Goal: Task Accomplishment & Management: Use online tool/utility

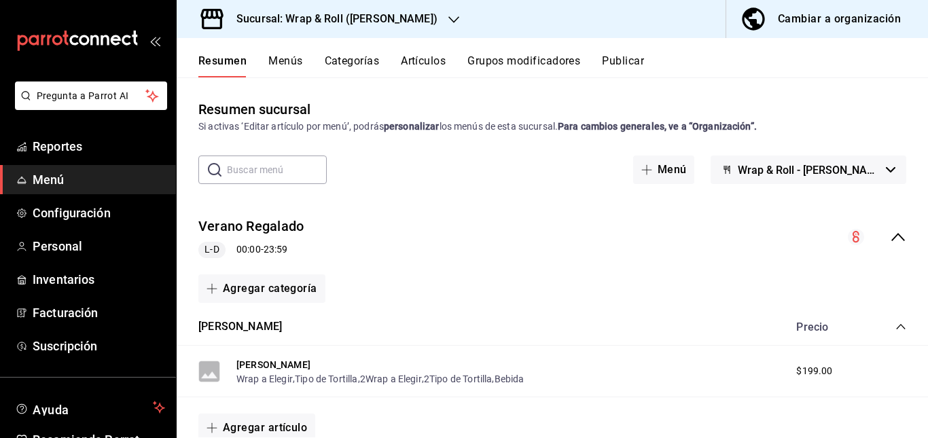
click at [397, 209] on div "Verano Regalado L-D 00:00 - 23:59" at bounding box center [552, 237] width 751 height 63
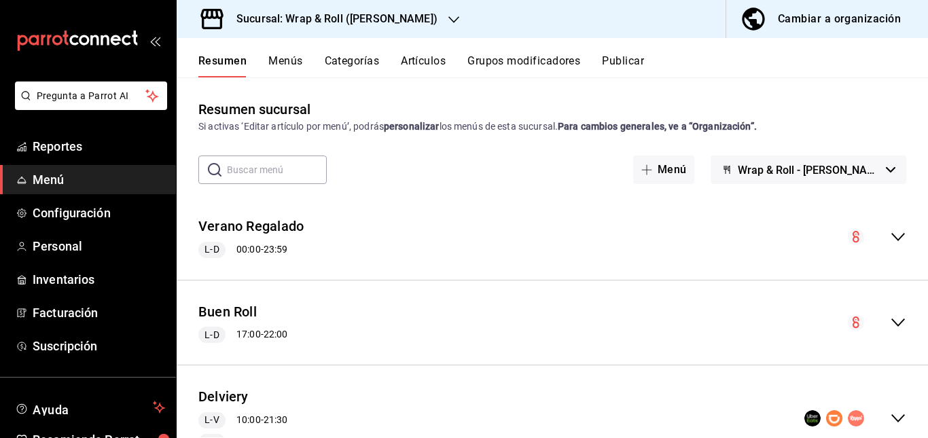
click at [403, 13] on h3 "Sucursal: Wrap & Roll ([PERSON_NAME])" at bounding box center [332, 19] width 212 height 16
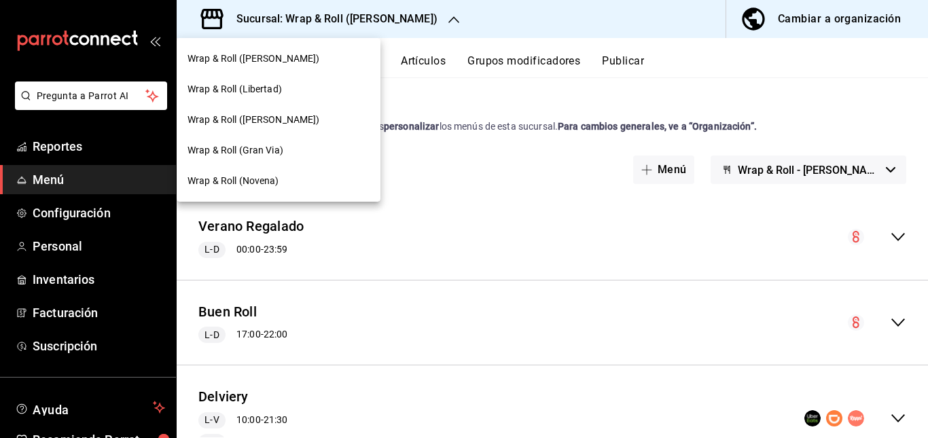
click at [442, 216] on div at bounding box center [464, 219] width 928 height 438
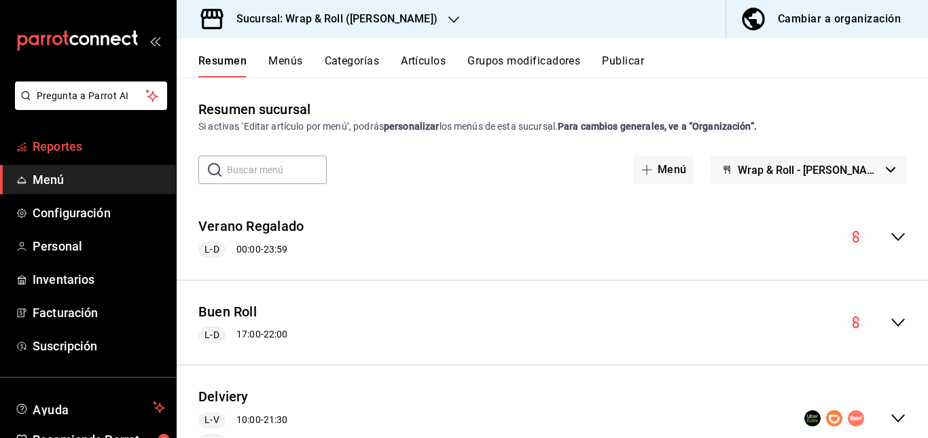
click at [67, 141] on span "Reportes" at bounding box center [99, 146] width 132 height 18
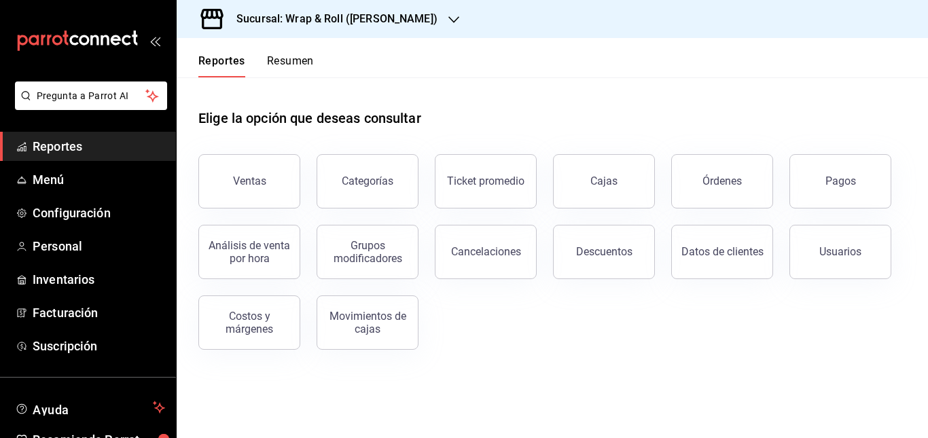
click at [298, 58] on button "Resumen" at bounding box center [290, 65] width 47 height 23
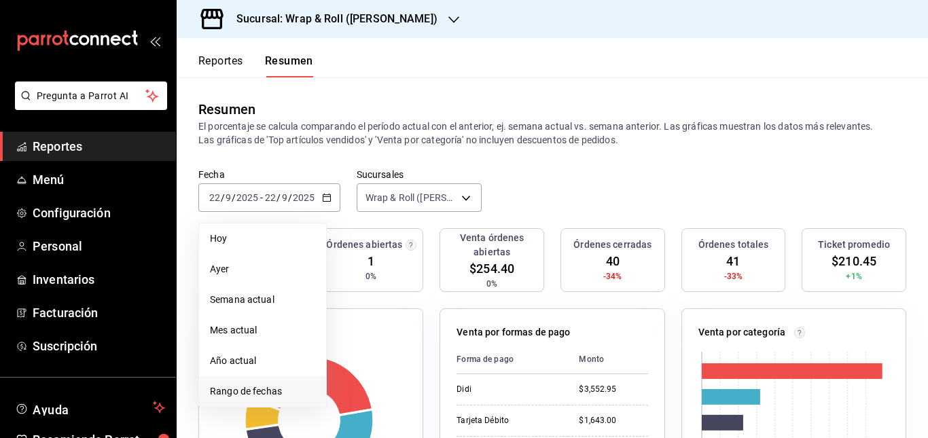
click at [274, 398] on span "Rango de fechas" at bounding box center [262, 391] width 105 height 14
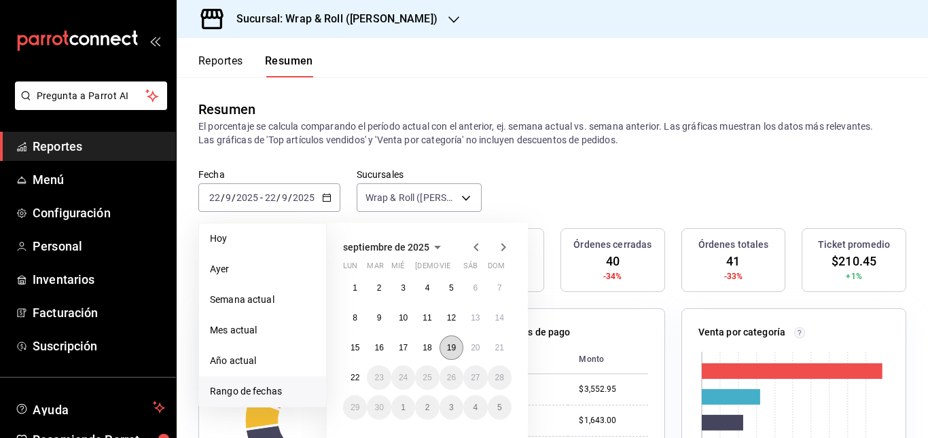
click at [450, 349] on abbr "19" at bounding box center [451, 348] width 9 height 10
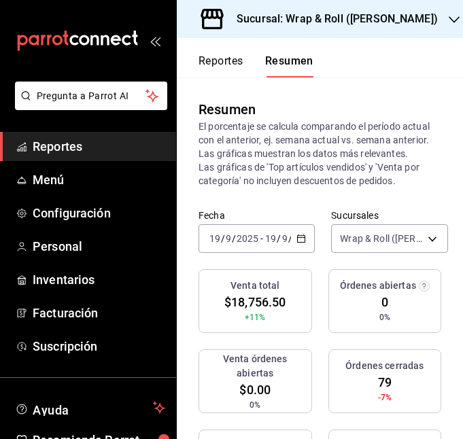
click at [157, 39] on div "mailbox folders" at bounding box center [88, 41] width 176 height 82
click at [152, 39] on icon "open_drawer_menu" at bounding box center [154, 40] width 11 height 11
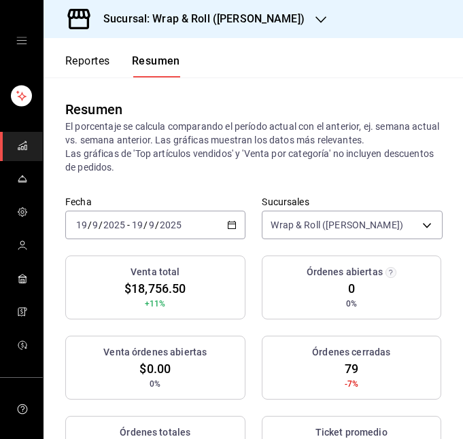
click at [226, 217] on div "[DATE] [DATE] - [DATE] [DATE]" at bounding box center [155, 225] width 180 height 29
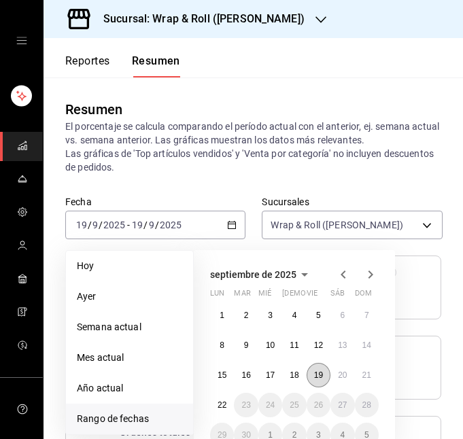
click at [318, 376] on abbr "19" at bounding box center [318, 375] width 9 height 10
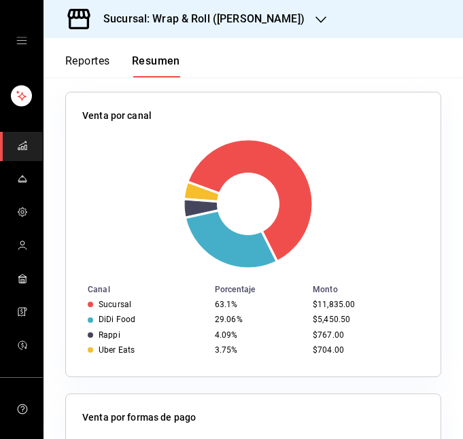
scroll to position [403, 0]
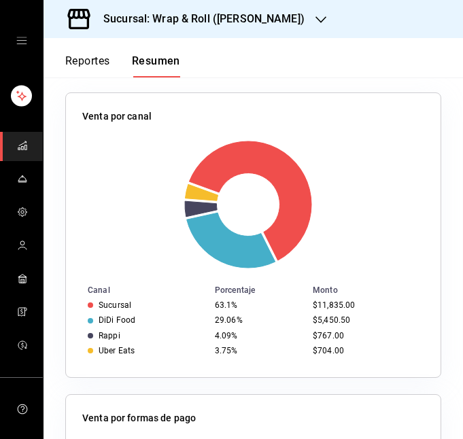
click at [267, 6] on div "Sucursal: Wrap & Roll ([PERSON_NAME])" at bounding box center [192, 19] width 277 height 38
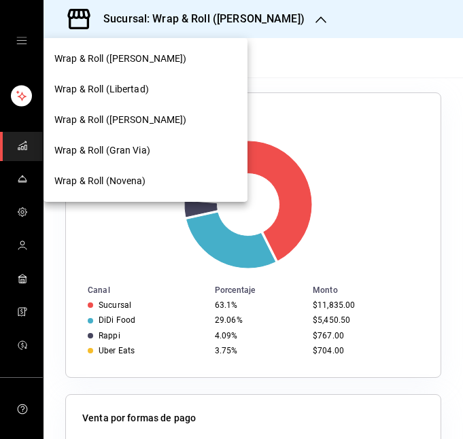
click at [285, 89] on div at bounding box center [231, 219] width 463 height 439
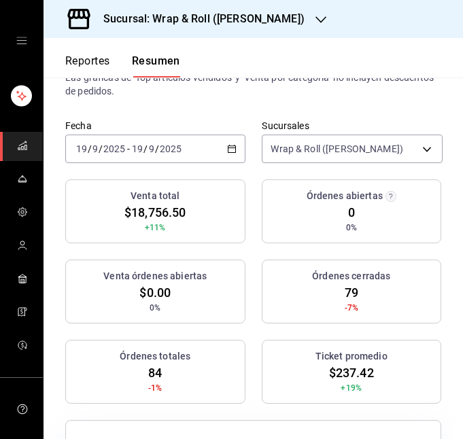
scroll to position [79, 0]
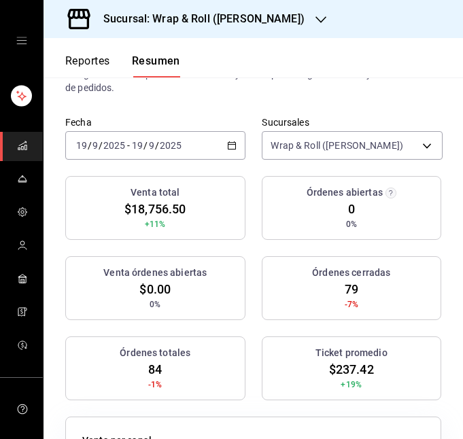
click at [194, 149] on div "[DATE] [DATE] - [DATE] [DATE]" at bounding box center [155, 145] width 180 height 29
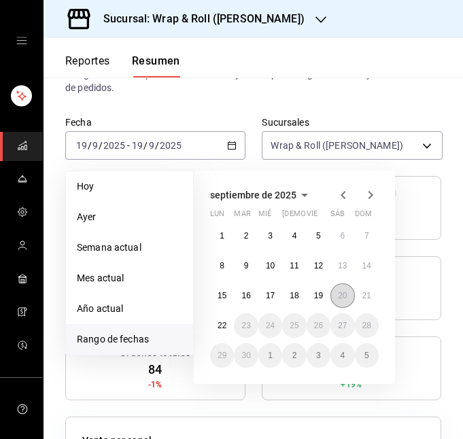
click at [342, 293] on abbr "20" at bounding box center [342, 296] width 9 height 10
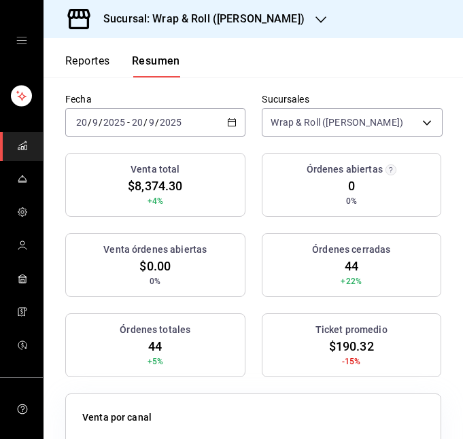
scroll to position [103, 0]
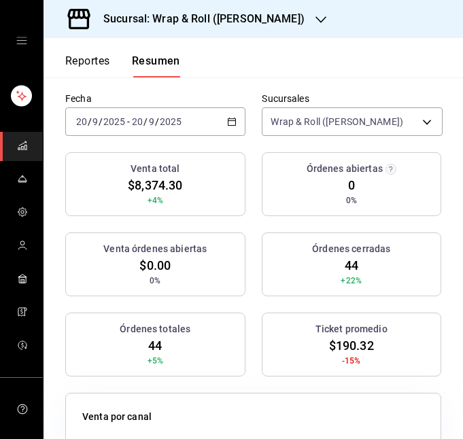
click at [219, 117] on div "[DATE] [DATE] - [DATE] [DATE]" at bounding box center [155, 121] width 180 height 29
click at [250, 84] on div "Resumen El porcentaje se calcula comparando el período actual con el anterior, …" at bounding box center [252, 33] width 419 height 118
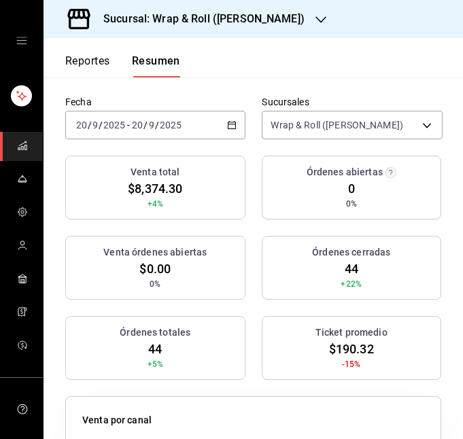
scroll to position [78, 0]
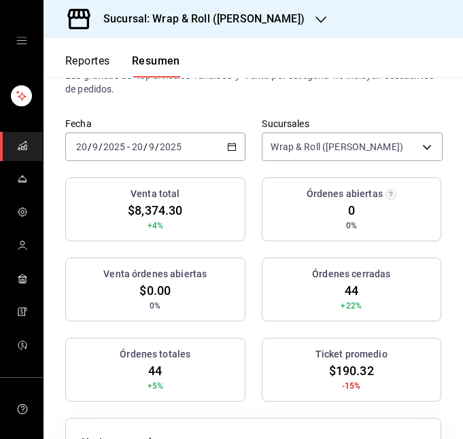
click at [219, 148] on div "[DATE] [DATE] - [DATE] [DATE]" at bounding box center [155, 146] width 180 height 29
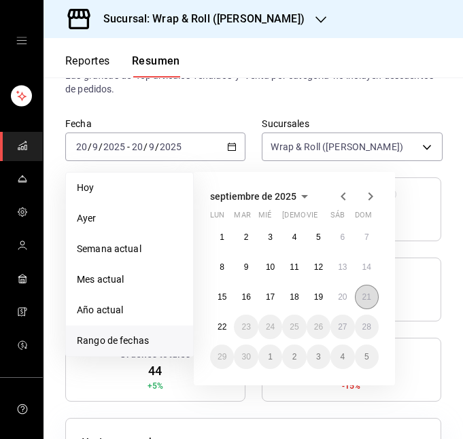
click at [365, 293] on abbr "21" at bounding box center [366, 297] width 9 height 10
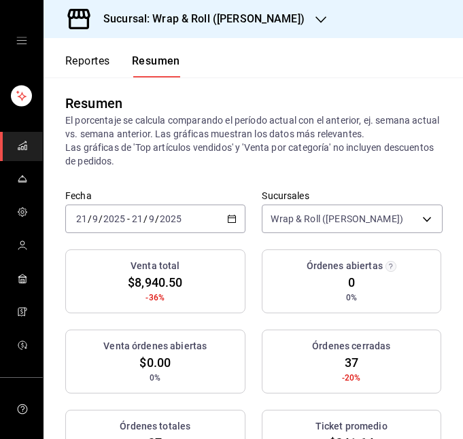
scroll to position [0, 0]
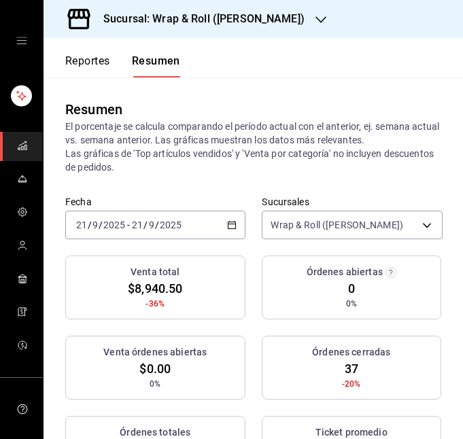
click at [213, 224] on div "[DATE] [DATE] - [DATE] [DATE]" at bounding box center [155, 225] width 180 height 29
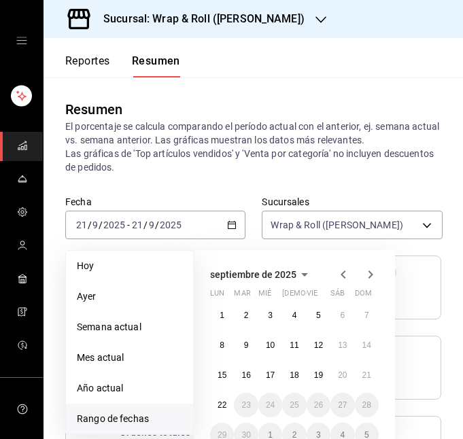
click at [259, 172] on p "El porcentaje se calcula comparando el período actual con el anterior, ej. sema…" at bounding box center [253, 147] width 376 height 54
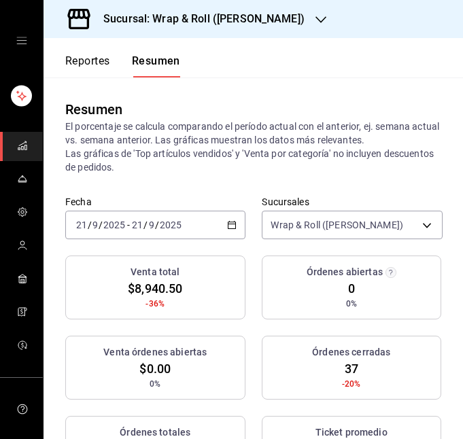
click at [289, 18] on div "Sucursal: Wrap & Roll ([PERSON_NAME])" at bounding box center [192, 19] width 277 height 38
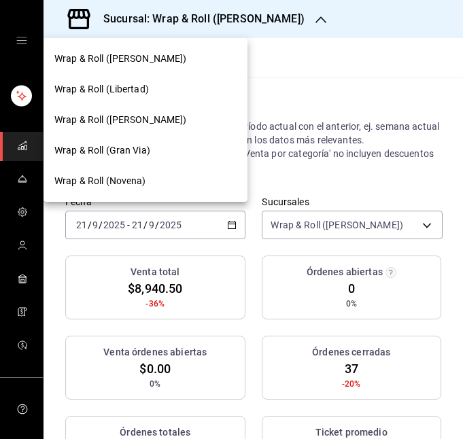
click at [142, 83] on span "Wrap & Roll (Libertad)" at bounding box center [101, 89] width 94 height 14
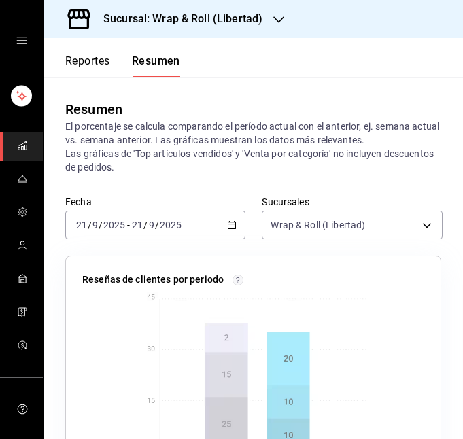
click at [214, 217] on div "[DATE] [DATE] - [DATE] [DATE]" at bounding box center [155, 225] width 180 height 29
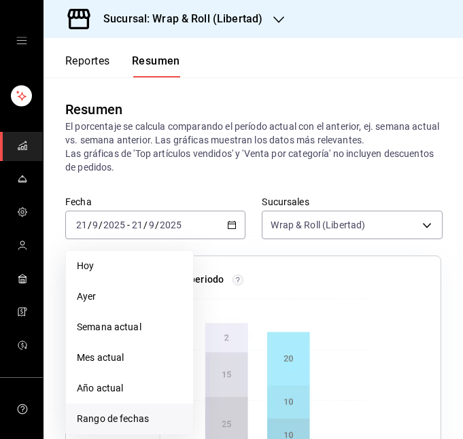
click at [142, 413] on span "Rango de fechas" at bounding box center [129, 419] width 105 height 14
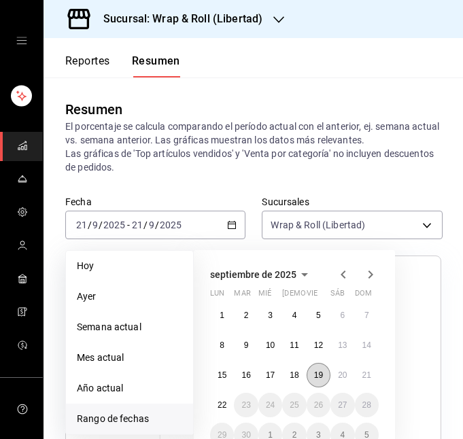
click at [327, 372] on button "19" at bounding box center [318, 375] width 24 height 24
click at [321, 372] on abbr "19" at bounding box center [318, 375] width 9 height 10
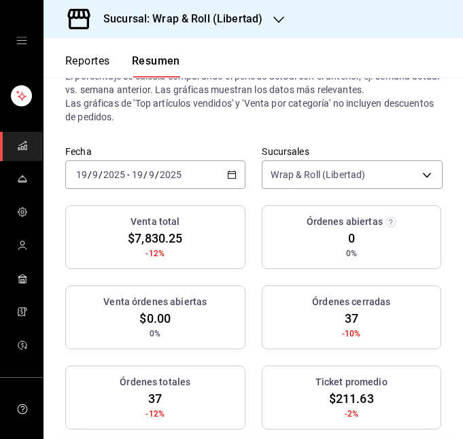
scroll to position [54, 0]
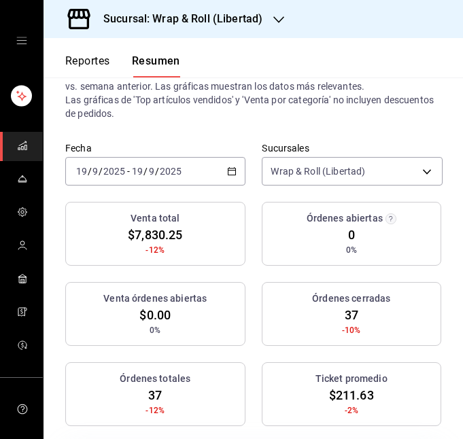
click at [229, 168] on \(Stroke\) "button" at bounding box center [229, 167] width 1 height 1
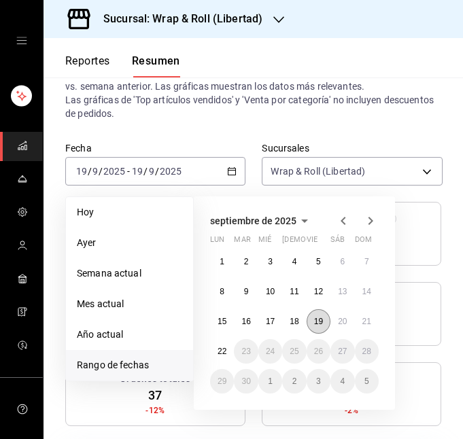
click at [318, 325] on abbr "19" at bounding box center [318, 322] width 9 height 10
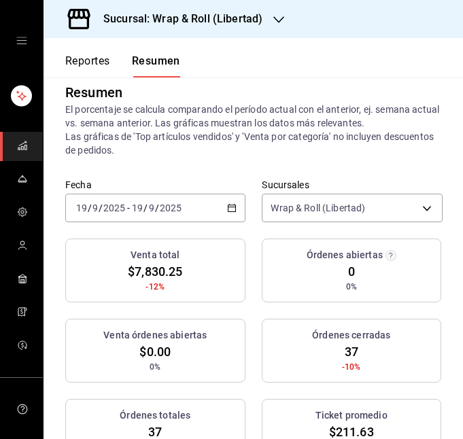
scroll to position [3, 0]
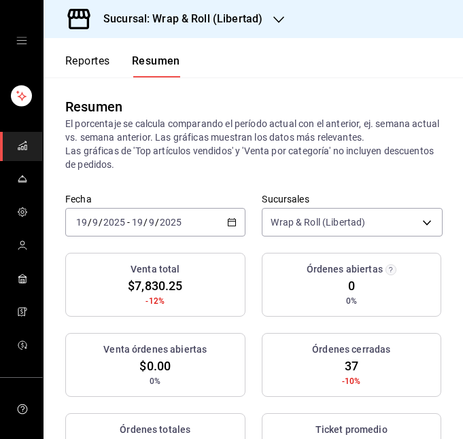
click at [208, 215] on div "[DATE] [DATE] - [DATE] [DATE]" at bounding box center [155, 222] width 180 height 29
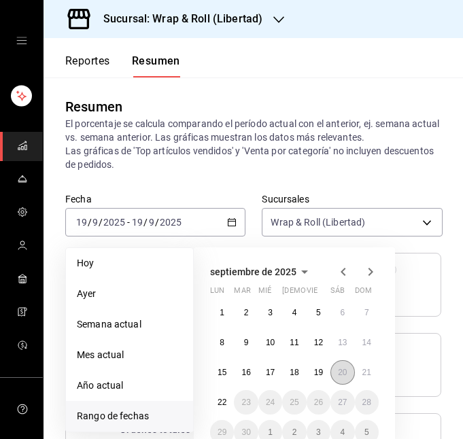
click at [340, 371] on abbr "20" at bounding box center [342, 372] width 9 height 10
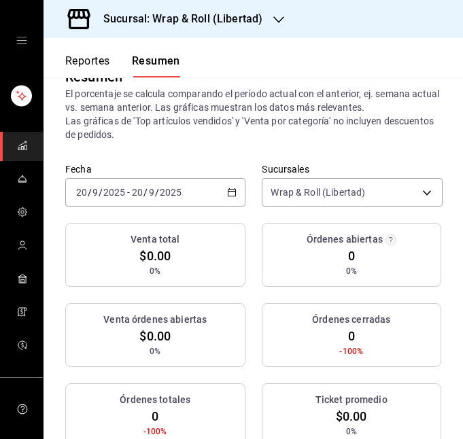
scroll to position [35, 0]
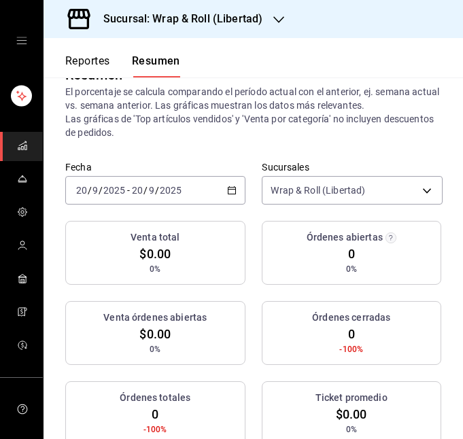
click at [213, 187] on div "[DATE] [DATE] - [DATE] [DATE]" at bounding box center [155, 190] width 180 height 29
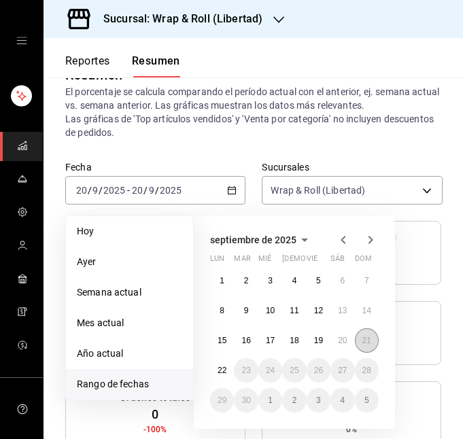
click at [363, 337] on abbr "21" at bounding box center [366, 341] width 9 height 10
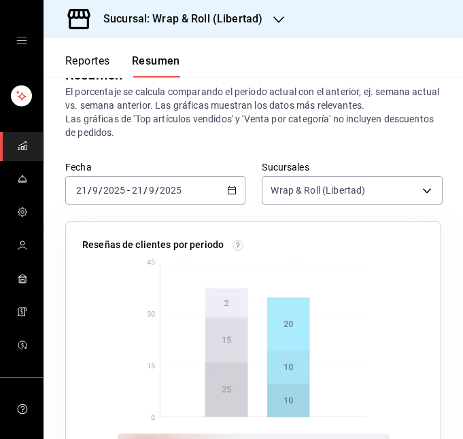
click at [266, 28] on div "Sucursal: Wrap & Roll (Libertad)" at bounding box center [171, 19] width 235 height 38
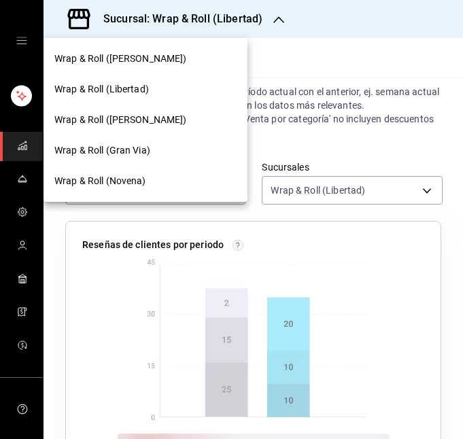
click at [143, 122] on span "Wrap & Roll ([PERSON_NAME])" at bounding box center [120, 120] width 132 height 14
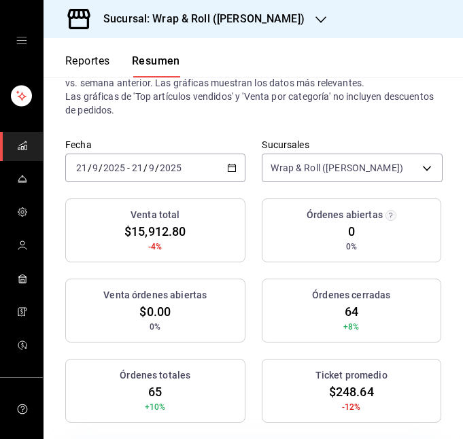
scroll to position [58, 0]
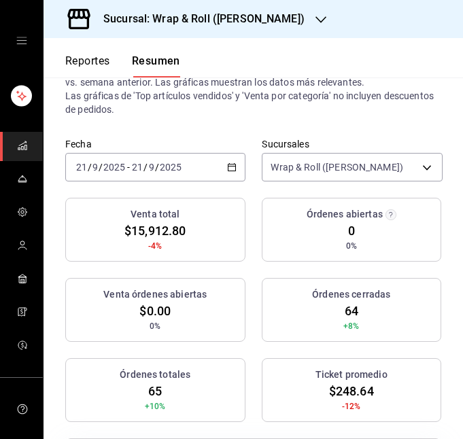
click at [219, 160] on div "[DATE] [DATE] - [DATE] [DATE]" at bounding box center [155, 167] width 180 height 29
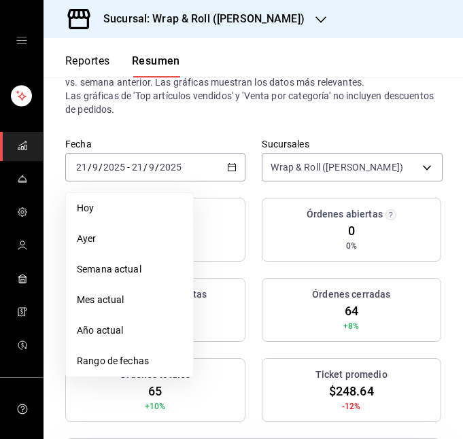
click at [137, 359] on span "Rango de fechas" at bounding box center [129, 361] width 105 height 14
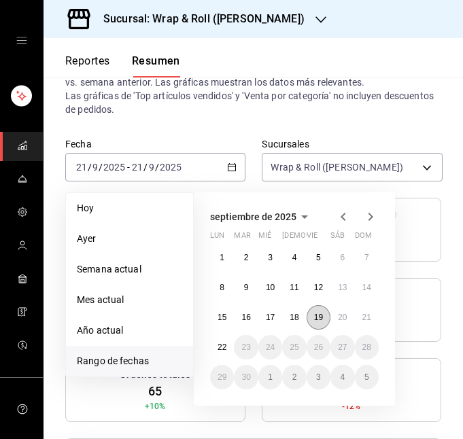
click at [320, 313] on abbr "19" at bounding box center [318, 317] width 9 height 10
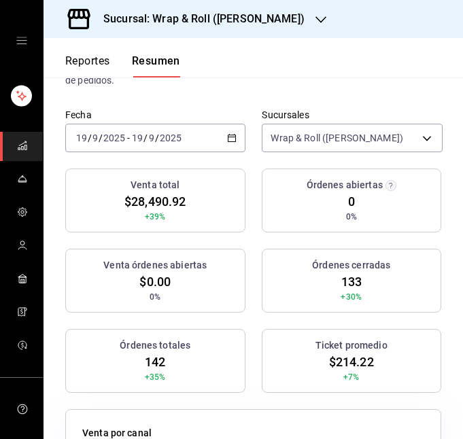
scroll to position [86, 0]
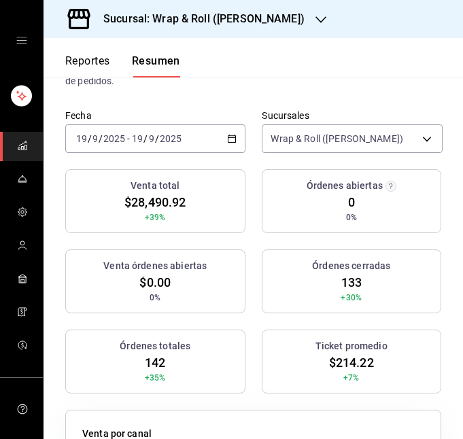
click at [228, 141] on \(Stroke\) "button" at bounding box center [232, 138] width 8 height 7
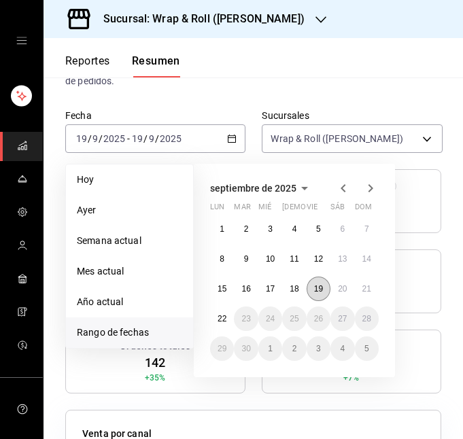
click at [319, 286] on abbr "19" at bounding box center [318, 289] width 9 height 10
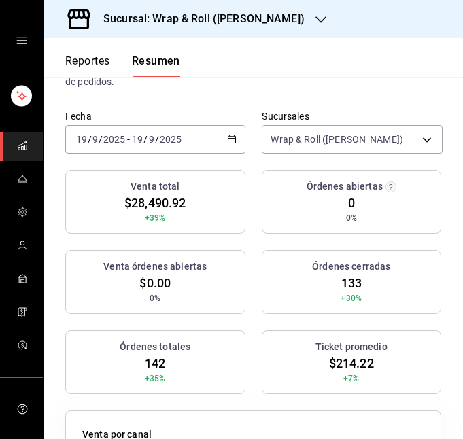
scroll to position [0, 0]
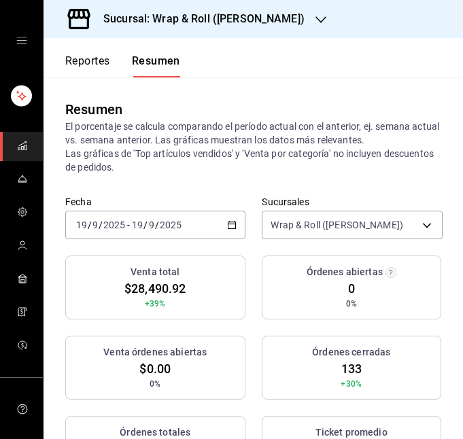
click at [183, 219] on div "[DATE] [DATE] - [DATE] [DATE]" at bounding box center [155, 225] width 180 height 29
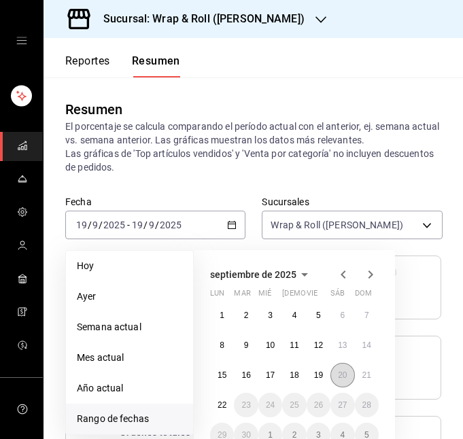
click at [342, 370] on button "20" at bounding box center [342, 375] width 24 height 24
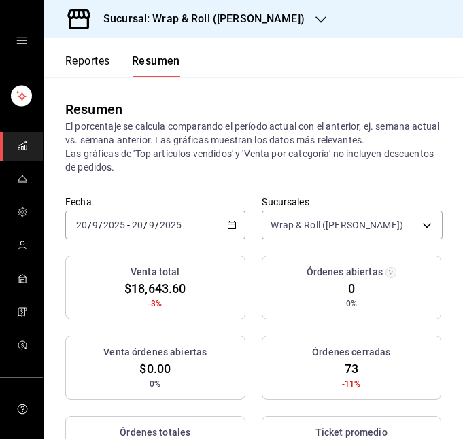
click at [193, 230] on div "[DATE] [DATE] - [DATE] [DATE]" at bounding box center [155, 225] width 180 height 29
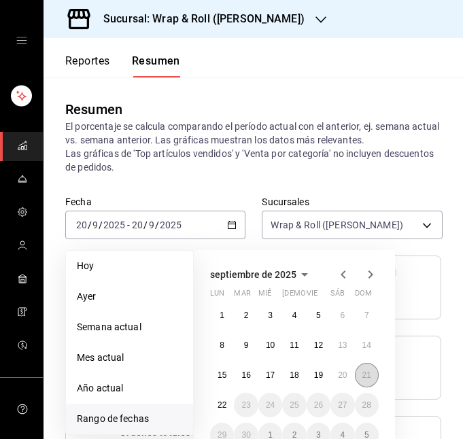
click at [362, 377] on abbr "21" at bounding box center [366, 375] width 9 height 10
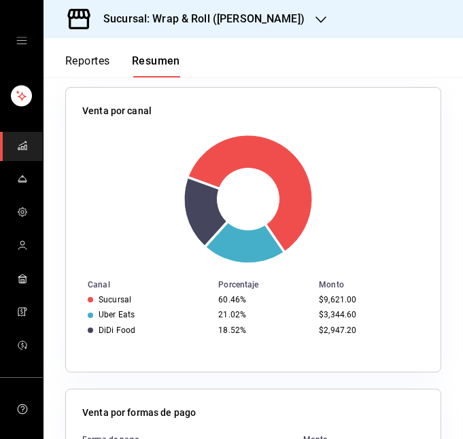
scroll to position [410, 0]
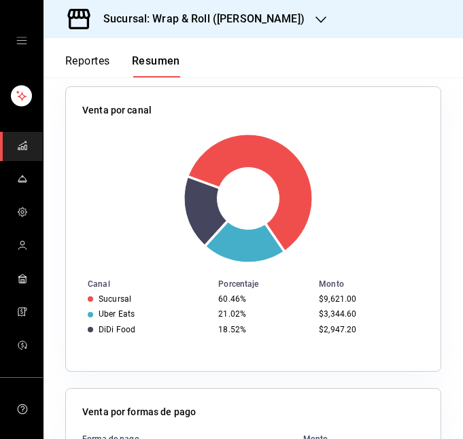
click at [284, 25] on h3 "Sucursal: Wrap & Roll ([PERSON_NAME])" at bounding box center [198, 19] width 212 height 16
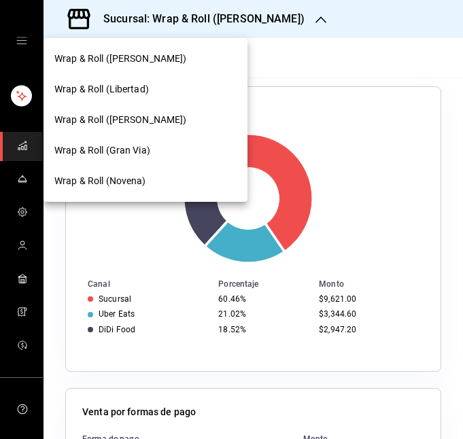
click at [154, 148] on div "Wrap & Roll (Gran Via)" at bounding box center [145, 150] width 182 height 14
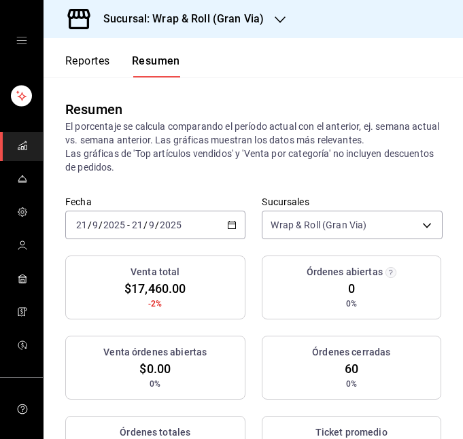
click at [217, 221] on div "[DATE] [DATE] - [DATE] [DATE]" at bounding box center [155, 225] width 180 height 29
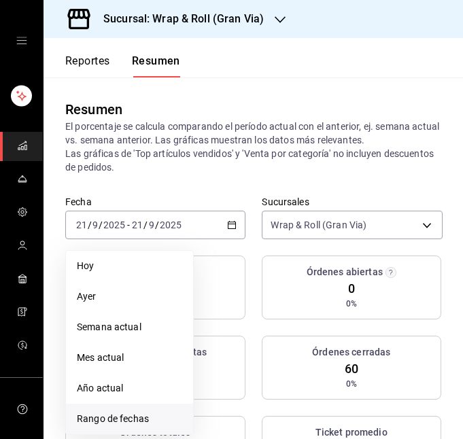
click at [124, 420] on span "Rango de fechas" at bounding box center [129, 419] width 105 height 14
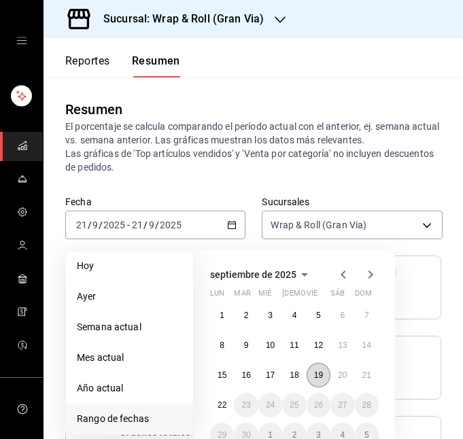
click at [324, 373] on button "19" at bounding box center [318, 375] width 24 height 24
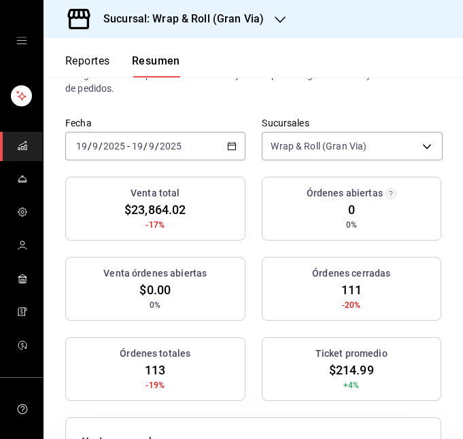
scroll to position [77, 0]
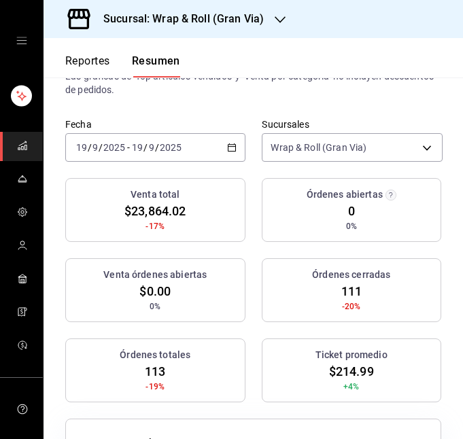
click at [230, 147] on icon "button" at bounding box center [232, 148] width 10 height 10
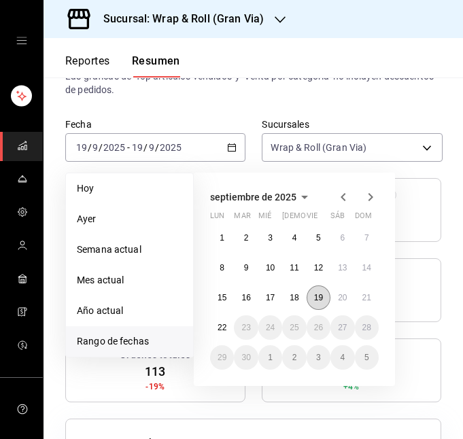
click at [310, 298] on button "19" at bounding box center [318, 297] width 24 height 24
click at [314, 296] on abbr "19" at bounding box center [318, 298] width 9 height 10
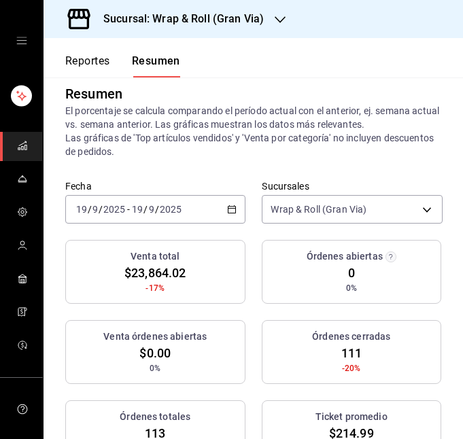
scroll to position [0, 0]
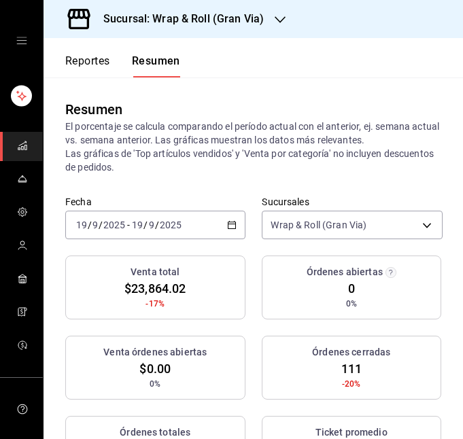
click at [216, 223] on div "[DATE] [DATE] - [DATE] [DATE]" at bounding box center [155, 225] width 180 height 29
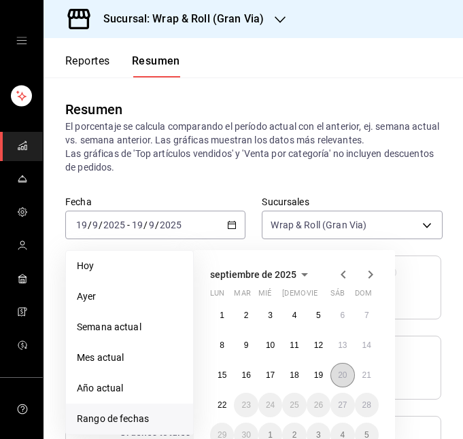
click at [340, 367] on button "20" at bounding box center [342, 375] width 24 height 24
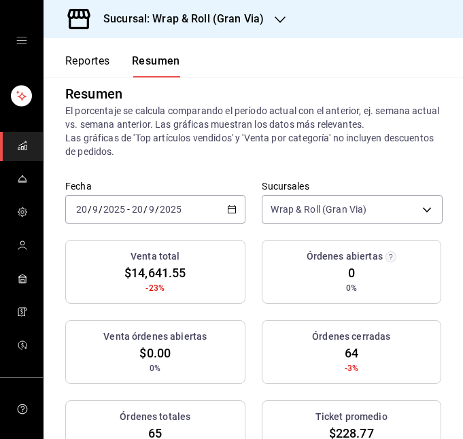
scroll to position [14, 0]
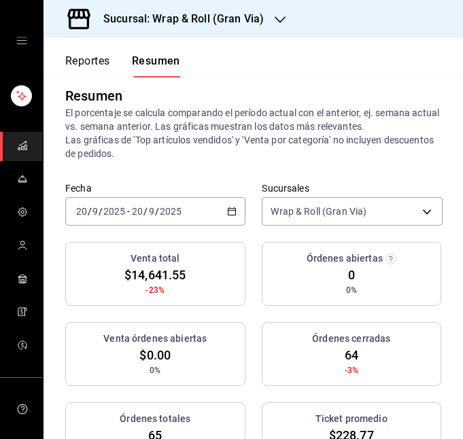
click at [208, 200] on div "[DATE] [DATE] - [DATE] [DATE]" at bounding box center [155, 211] width 180 height 29
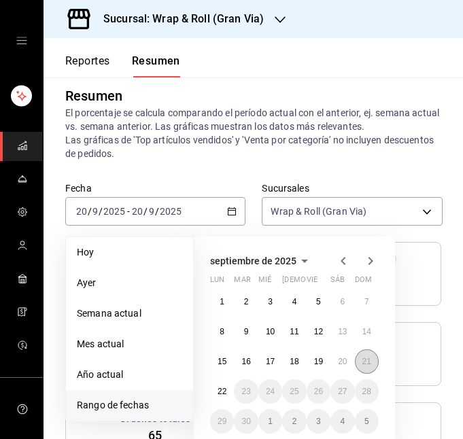
click at [364, 359] on abbr "21" at bounding box center [366, 362] width 9 height 10
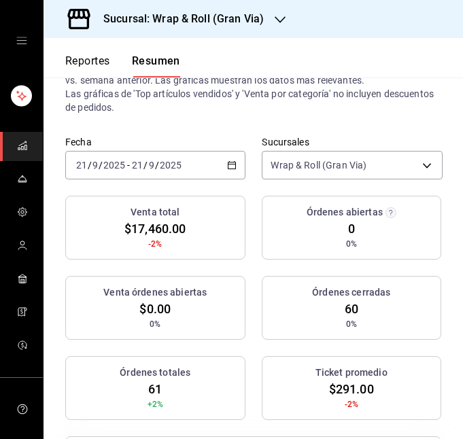
scroll to position [1, 0]
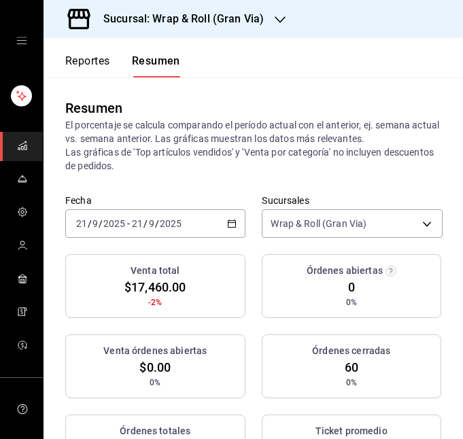
click at [285, 16] on div "Sucursal: Wrap & Roll (Gran Via)" at bounding box center [172, 19] width 236 height 38
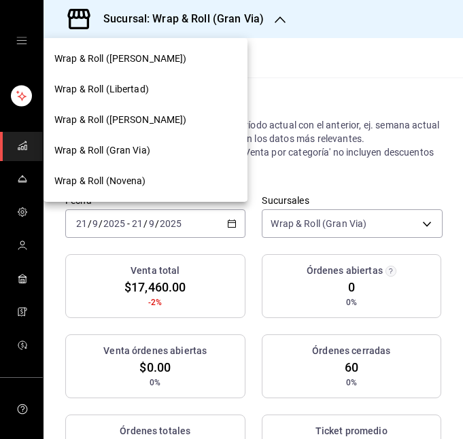
click at [146, 176] on div "Wrap & Roll (Novena)" at bounding box center [145, 181] width 182 height 14
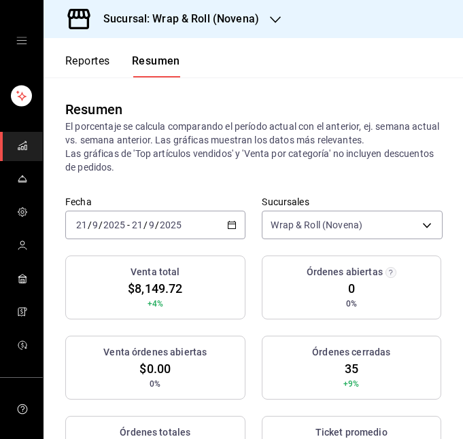
scroll to position [98, 0]
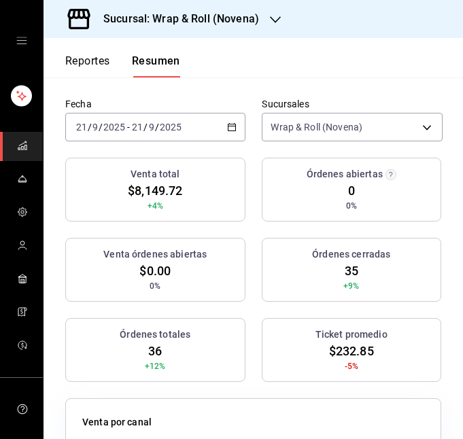
click at [227, 124] on icon "button" at bounding box center [232, 127] width 10 height 10
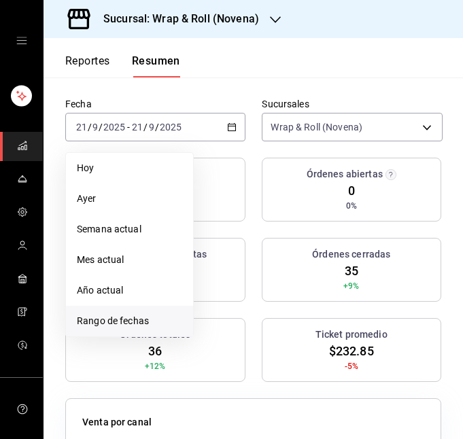
click at [128, 321] on span "Rango de fechas" at bounding box center [129, 321] width 105 height 14
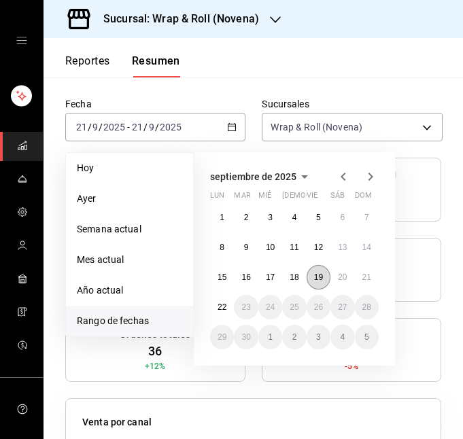
click at [319, 275] on abbr "19" at bounding box center [318, 277] width 9 height 10
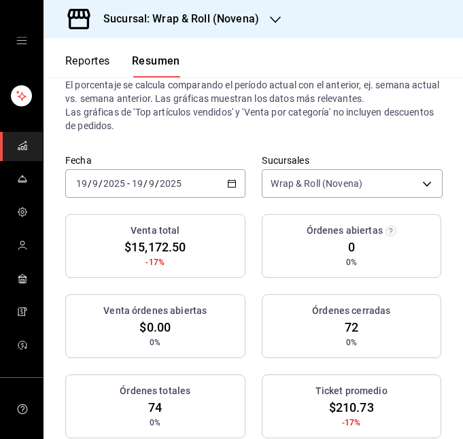
scroll to position [26, 0]
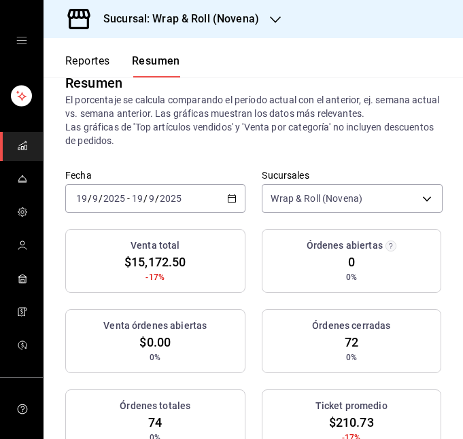
click at [227, 194] on icon "button" at bounding box center [232, 199] width 10 height 10
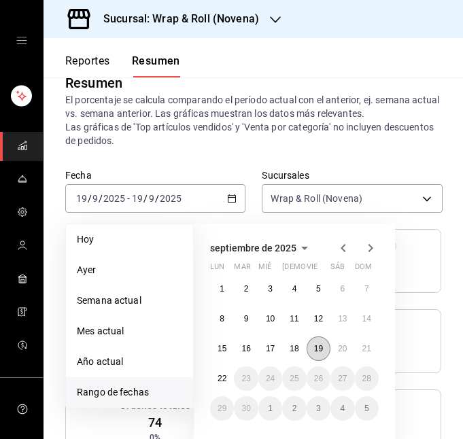
click at [323, 344] on button "19" at bounding box center [318, 348] width 24 height 24
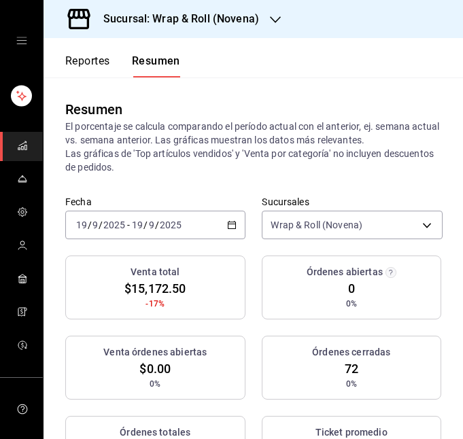
scroll to position [58, 0]
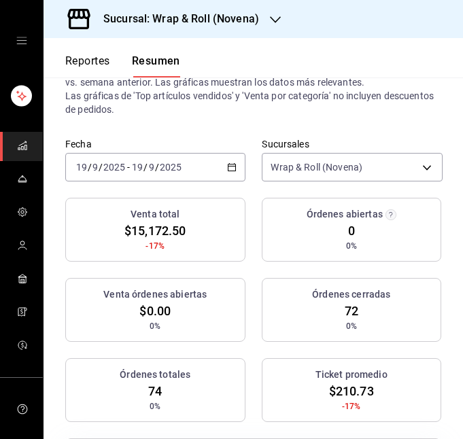
click at [223, 159] on div "[DATE] [DATE] - [DATE] [DATE]" at bounding box center [155, 167] width 180 height 29
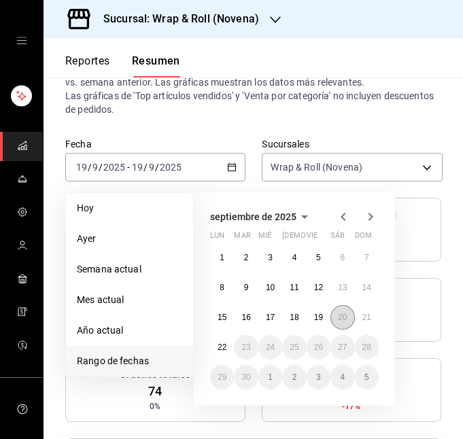
click at [345, 312] on abbr "20" at bounding box center [342, 317] width 9 height 10
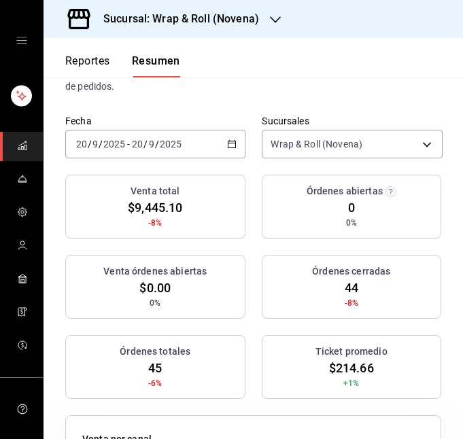
scroll to position [95, 0]
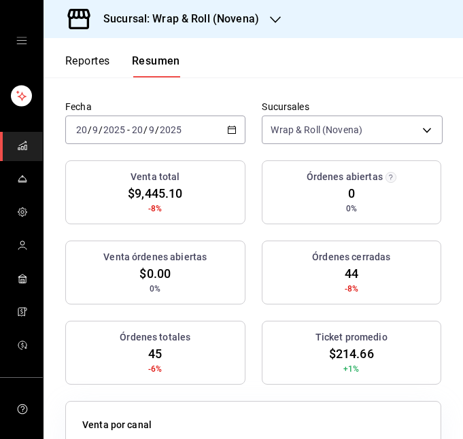
click at [223, 118] on div "[DATE] [DATE] - [DATE] [DATE]" at bounding box center [155, 129] width 180 height 29
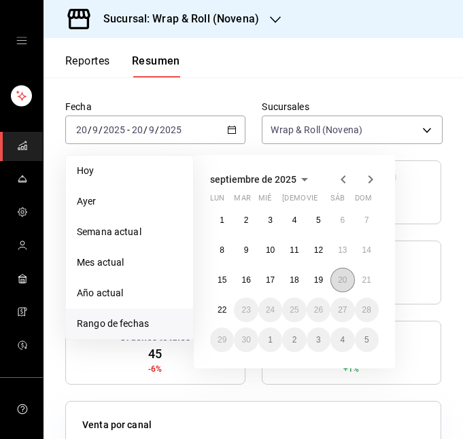
click at [339, 274] on button "20" at bounding box center [342, 280] width 24 height 24
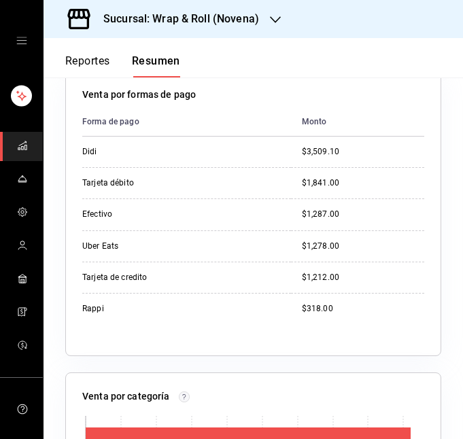
scroll to position [0, 0]
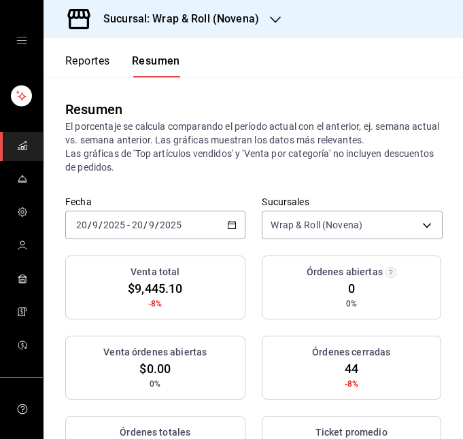
click at [214, 220] on div "[DATE] [DATE] - [DATE] [DATE]" at bounding box center [155, 225] width 180 height 29
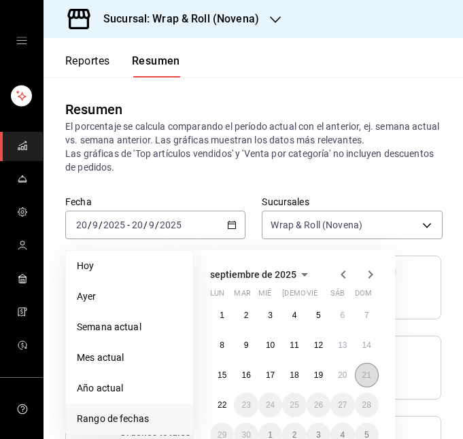
click at [369, 374] on abbr "21" at bounding box center [366, 375] width 9 height 10
